Goal: Task Accomplishment & Management: Manage account settings

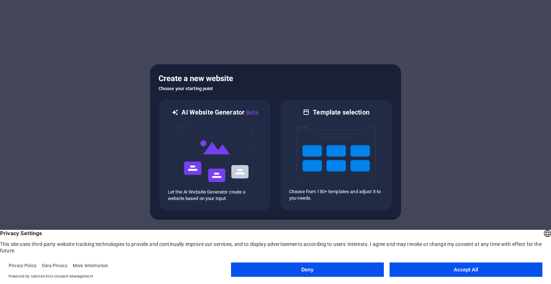
click at [465, 271] on button "Accept All" at bounding box center [465, 269] width 153 height 14
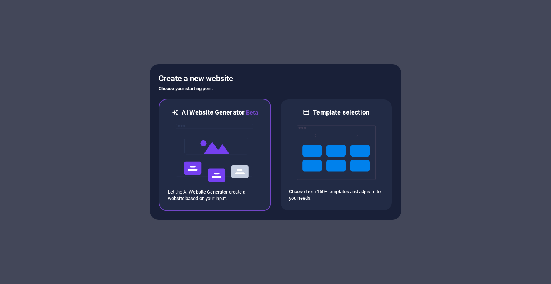
click at [227, 136] on img at bounding box center [214, 153] width 79 height 72
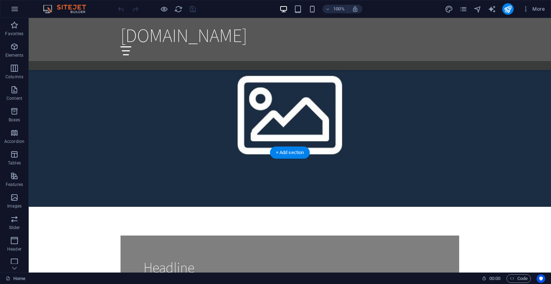
scroll to position [538, 0]
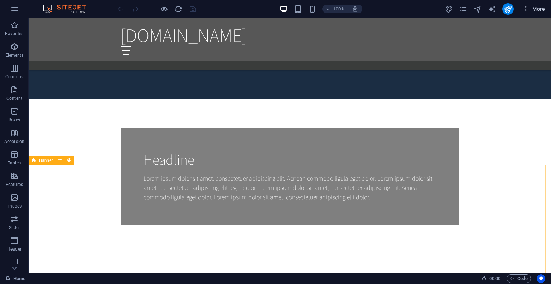
click at [542, 8] on span "More" at bounding box center [533, 8] width 23 height 7
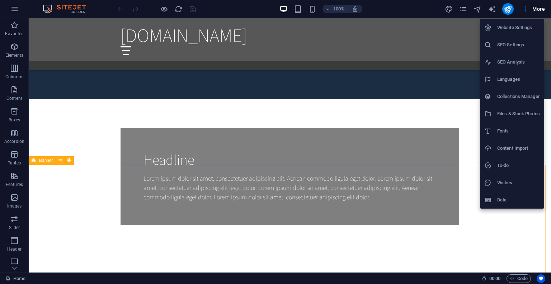
click at [509, 10] on div at bounding box center [275, 142] width 551 height 284
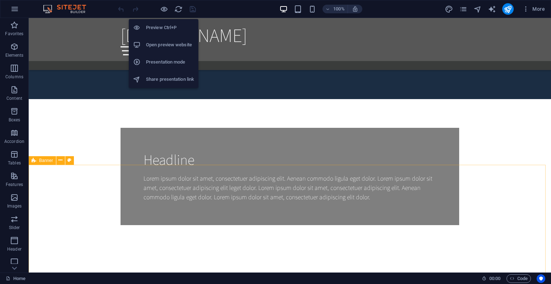
click at [167, 44] on h6 "Open preview website" at bounding box center [170, 45] width 48 height 9
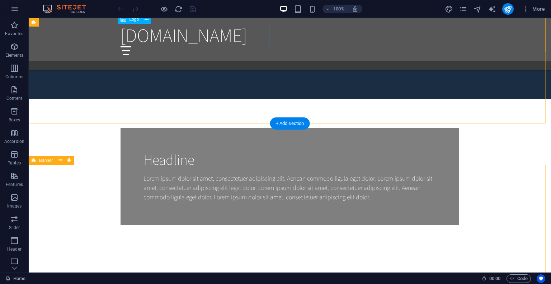
scroll to position [574, 0]
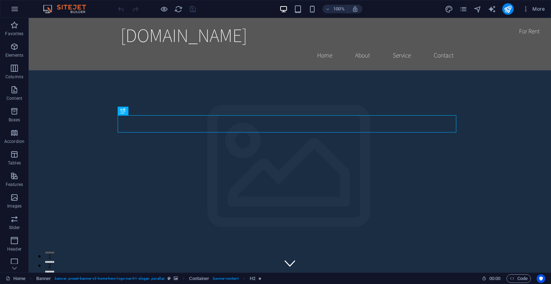
click at [75, 9] on img at bounding box center [68, 9] width 54 height 9
click at [20, 10] on button "button" at bounding box center [14, 8] width 17 height 17
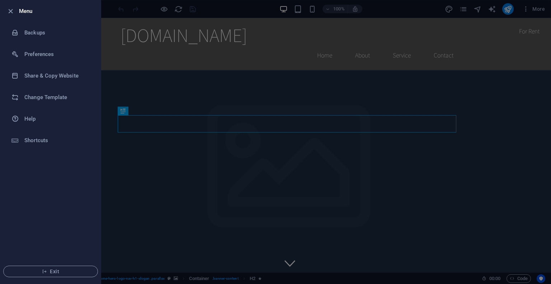
click at [470, 79] on div at bounding box center [275, 142] width 551 height 284
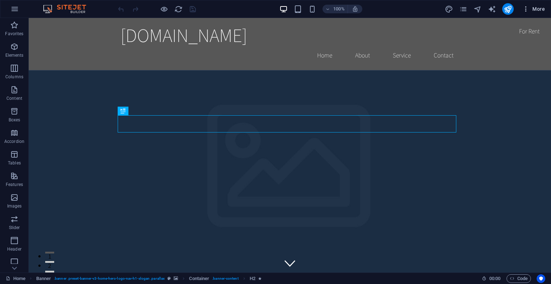
click at [528, 9] on icon "button" at bounding box center [525, 8] width 7 height 7
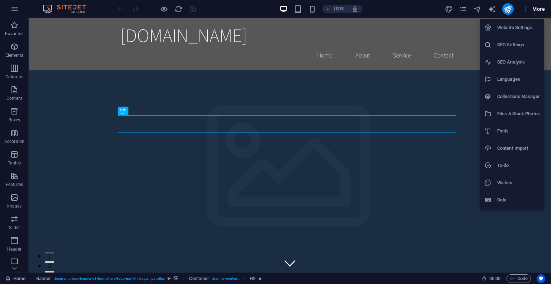
click at [492, 11] on div at bounding box center [275, 142] width 551 height 284
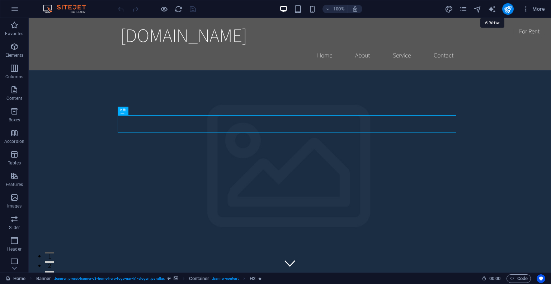
click at [493, 9] on icon "text_generator" at bounding box center [492, 9] width 8 height 8
select select "English"
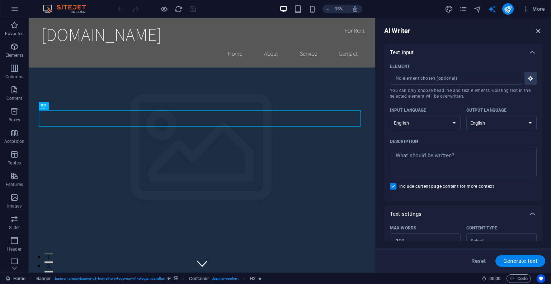
drag, startPoint x: 539, startPoint y: 32, endPoint x: 510, endPoint y: 14, distance: 34.4
click at [539, 32] on icon "button" at bounding box center [538, 31] width 8 height 8
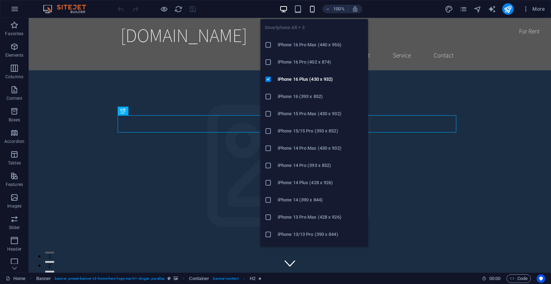
click at [310, 8] on icon "button" at bounding box center [312, 9] width 8 height 8
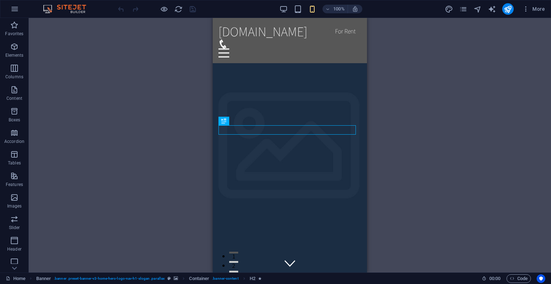
drag, startPoint x: 449, startPoint y: 163, endPoint x: 368, endPoint y: 76, distance: 119.0
click at [449, 162] on div "Drag here to replace the existing content. Press “Ctrl” if you want to create a…" at bounding box center [290, 145] width 522 height 254
click at [300, 9] on icon "button" at bounding box center [298, 9] width 8 height 8
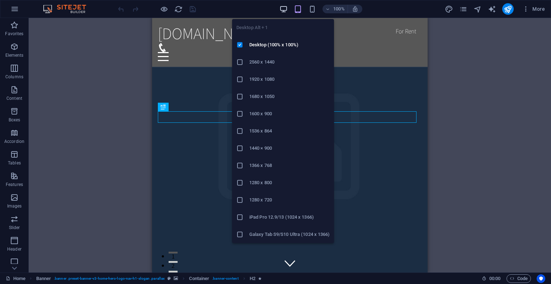
click at [280, 8] on icon "button" at bounding box center [283, 9] width 8 height 8
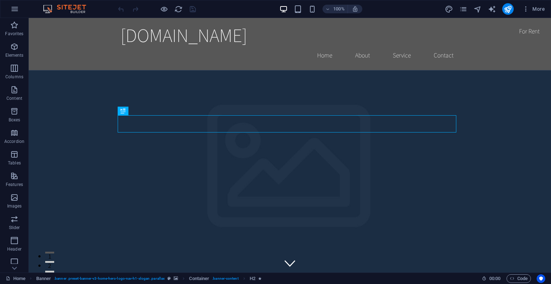
click at [157, 6] on div at bounding box center [157, 8] width 80 height 11
click at [178, 10] on icon "reload" at bounding box center [178, 9] width 8 height 8
click at [502, 8] on button "publish" at bounding box center [507, 8] width 11 height 11
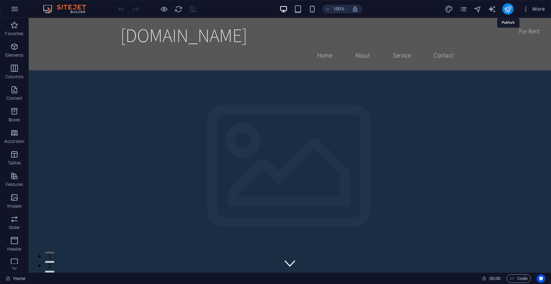
click at [507, 9] on icon "publish" at bounding box center [507, 9] width 8 height 8
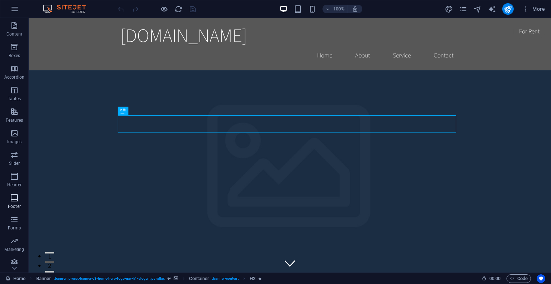
scroll to position [68, 0]
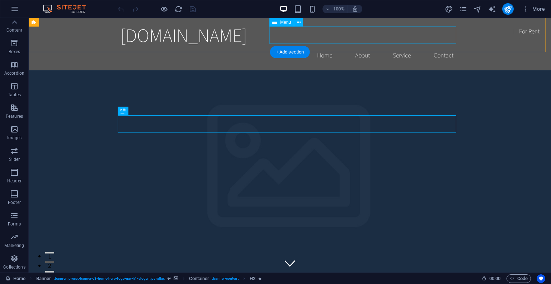
click at [437, 46] on nav "Home About Service Contact" at bounding box center [289, 55] width 338 height 18
click at [441, 46] on nav "Home About Service Contact" at bounding box center [289, 55] width 338 height 18
click at [315, 46] on nav "Home About Service Contact" at bounding box center [289, 55] width 338 height 18
select select
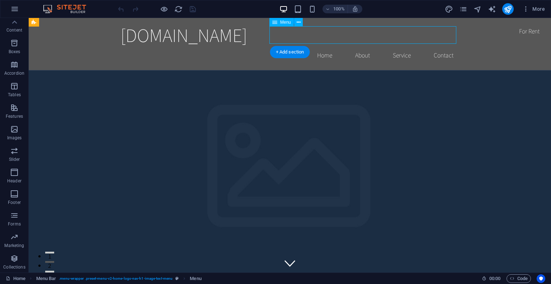
select select
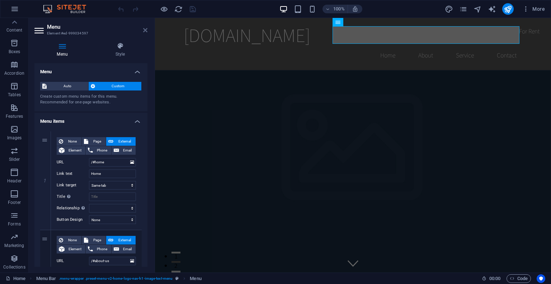
click at [144, 30] on icon at bounding box center [145, 30] width 4 height 6
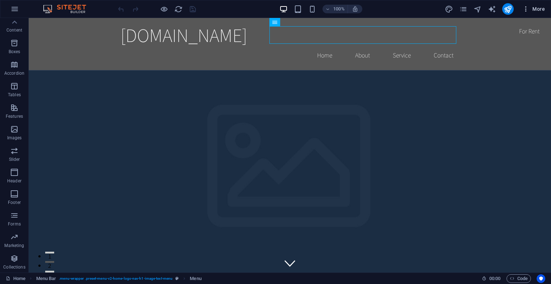
click at [523, 8] on icon "button" at bounding box center [525, 8] width 7 height 7
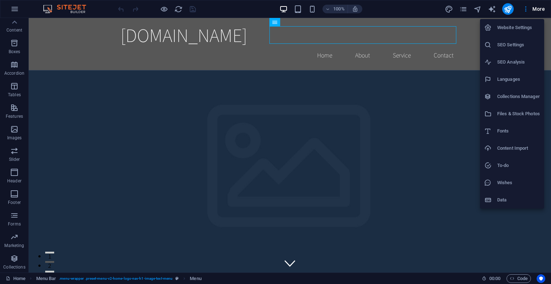
click at [505, 196] on h6 "Data" at bounding box center [518, 199] width 43 height 9
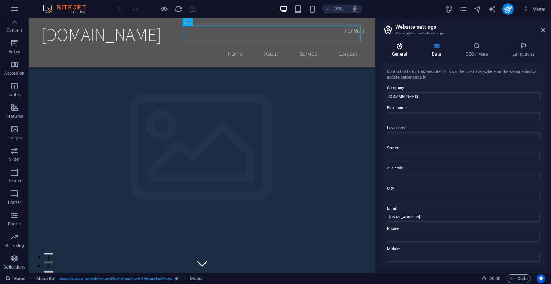
click at [402, 45] on icon at bounding box center [399, 45] width 37 height 7
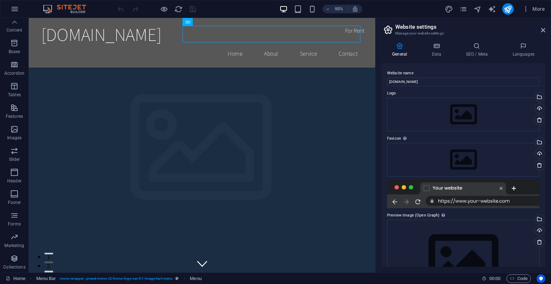
drag, startPoint x: 492, startPoint y: 47, endPoint x: 521, endPoint y: 40, distance: 29.6
click at [493, 47] on icon at bounding box center [477, 45] width 44 height 7
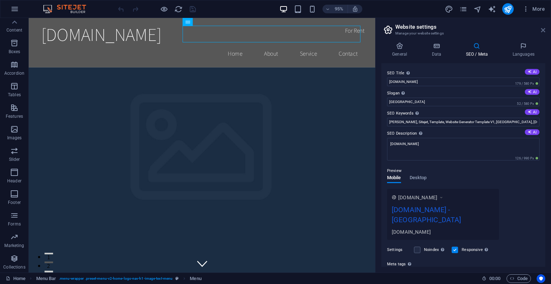
click at [541, 31] on icon at bounding box center [543, 30] width 4 height 6
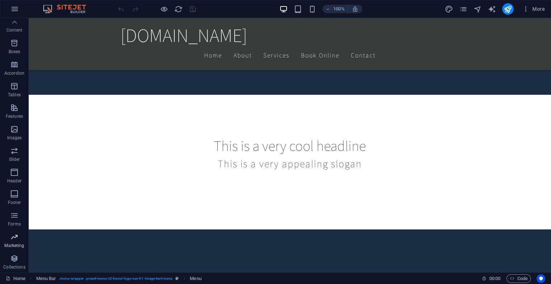
scroll to position [357, 0]
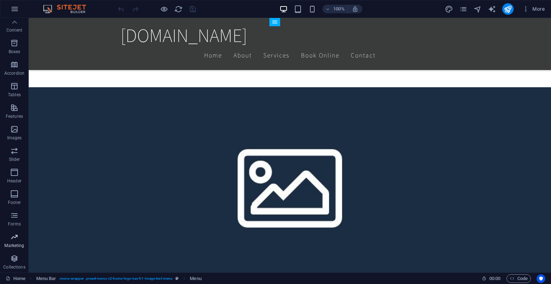
click at [12, 239] on icon "button" at bounding box center [14, 236] width 9 height 9
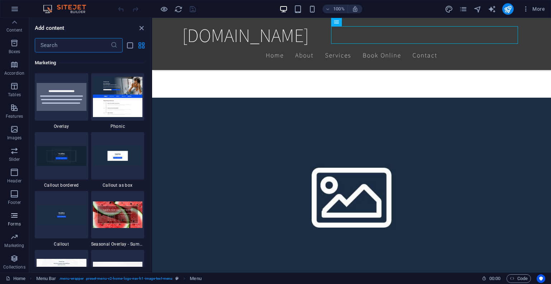
click at [13, 220] on span "Forms" at bounding box center [14, 219] width 29 height 17
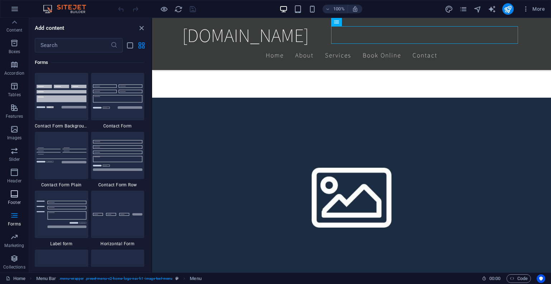
scroll to position [5235, 0]
click at [8, 199] on p "Footer" at bounding box center [14, 202] width 13 height 6
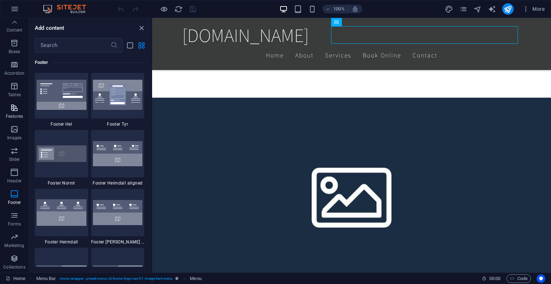
scroll to position [4747, 0]
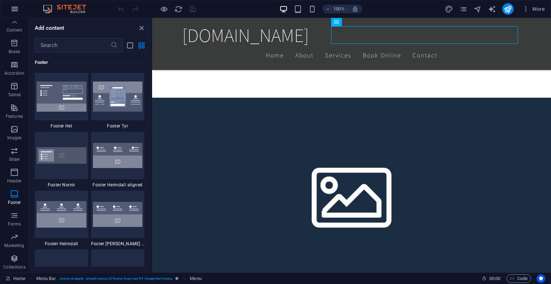
click at [14, 8] on icon "button" at bounding box center [14, 9] width 9 height 9
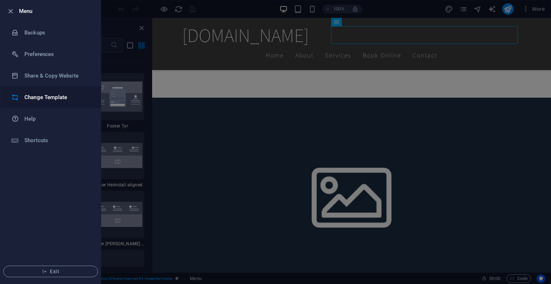
click at [45, 97] on h6 "Change Template" at bounding box center [57, 97] width 66 height 9
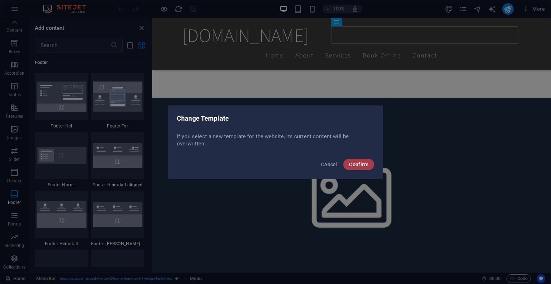
click at [363, 165] on span "Confirm" at bounding box center [358, 164] width 19 height 6
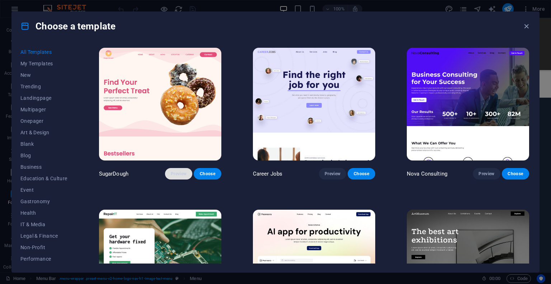
click at [181, 172] on span "Preview" at bounding box center [179, 174] width 16 height 6
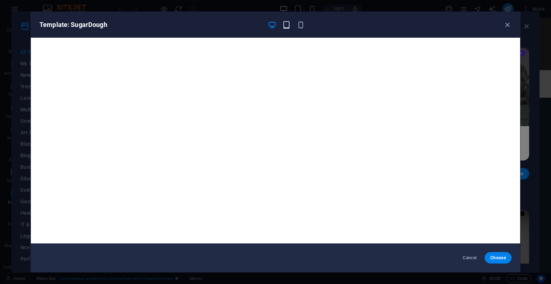
click at [289, 27] on icon "button" at bounding box center [286, 25] width 8 height 8
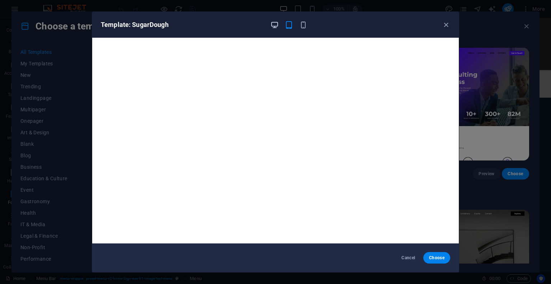
click at [274, 27] on icon "button" at bounding box center [274, 25] width 8 height 8
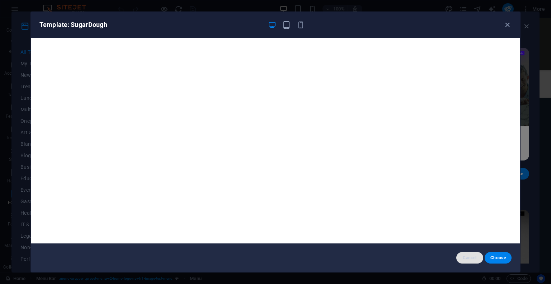
click at [474, 261] on button "Cancel" at bounding box center [469, 257] width 27 height 11
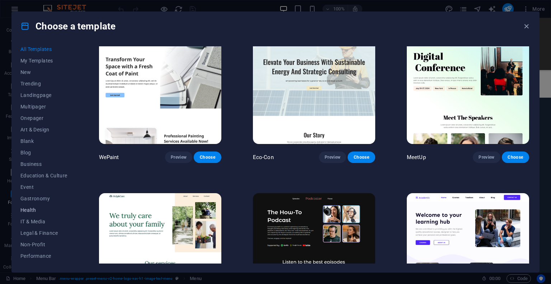
scroll to position [0, 0]
click at [36, 64] on span "My Templates" at bounding box center [43, 64] width 47 height 6
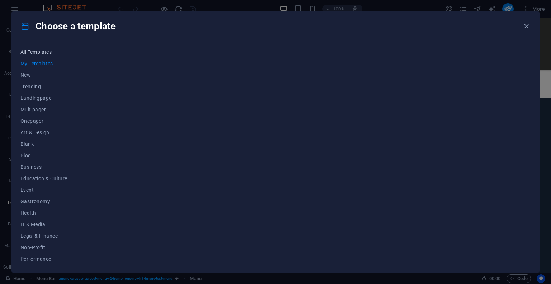
click at [36, 52] on span "All Templates" at bounding box center [43, 52] width 47 height 6
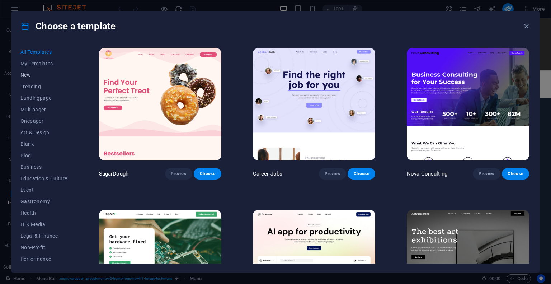
click at [34, 75] on span "New" at bounding box center [43, 75] width 47 height 6
click at [34, 55] on button "All Templates" at bounding box center [43, 51] width 47 height 11
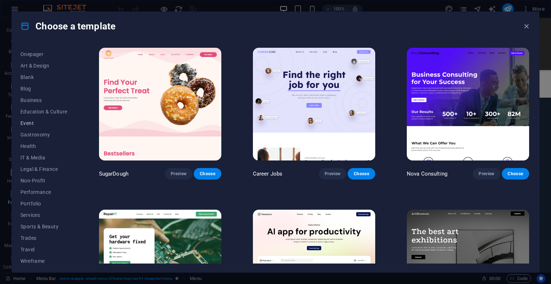
scroll to position [70, 0]
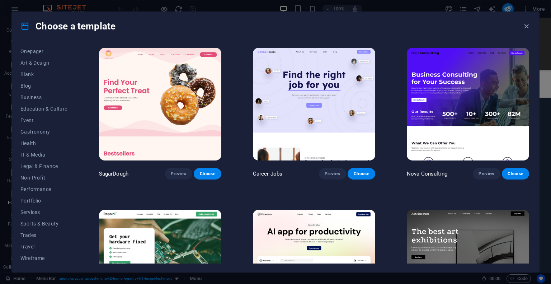
click at [331, 125] on img at bounding box center [314, 104] width 122 height 113
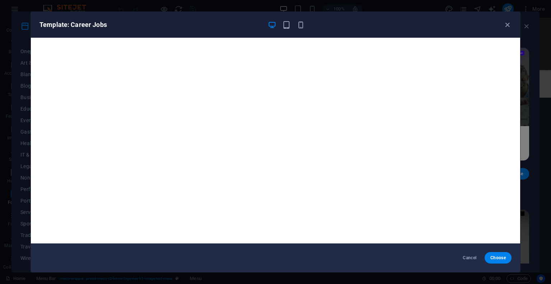
click at [290, 23] on div at bounding box center [285, 24] width 37 height 9
click at [288, 24] on icon "button" at bounding box center [286, 25] width 8 height 8
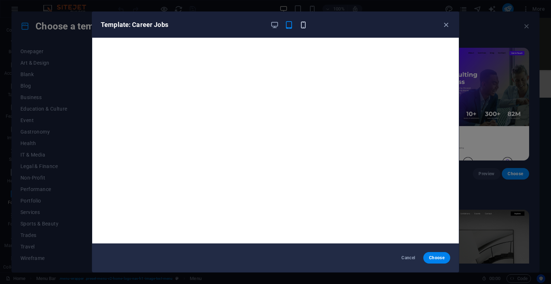
click at [302, 27] on icon "button" at bounding box center [303, 25] width 8 height 8
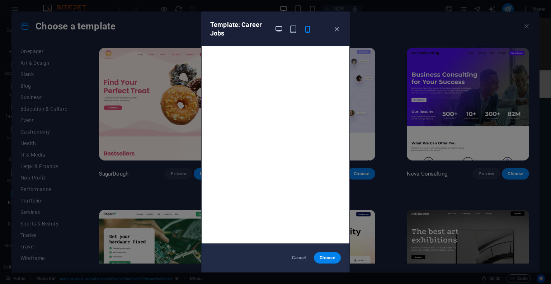
click at [279, 30] on icon "button" at bounding box center [279, 29] width 8 height 8
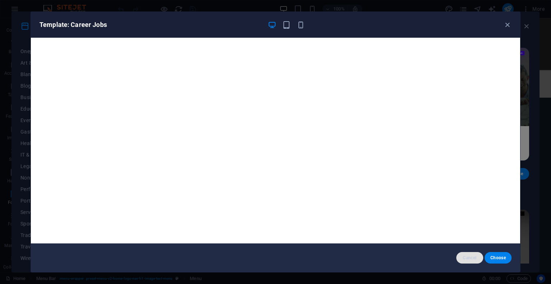
click at [468, 256] on span "Cancel" at bounding box center [469, 258] width 15 height 6
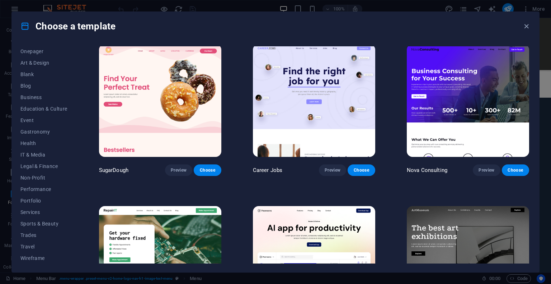
scroll to position [0, 0]
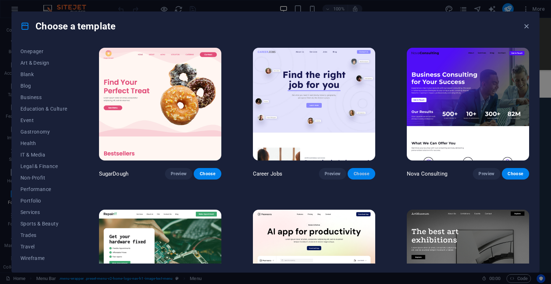
click at [361, 174] on span "Choose" at bounding box center [361, 174] width 16 height 6
